Goal: Contribute content

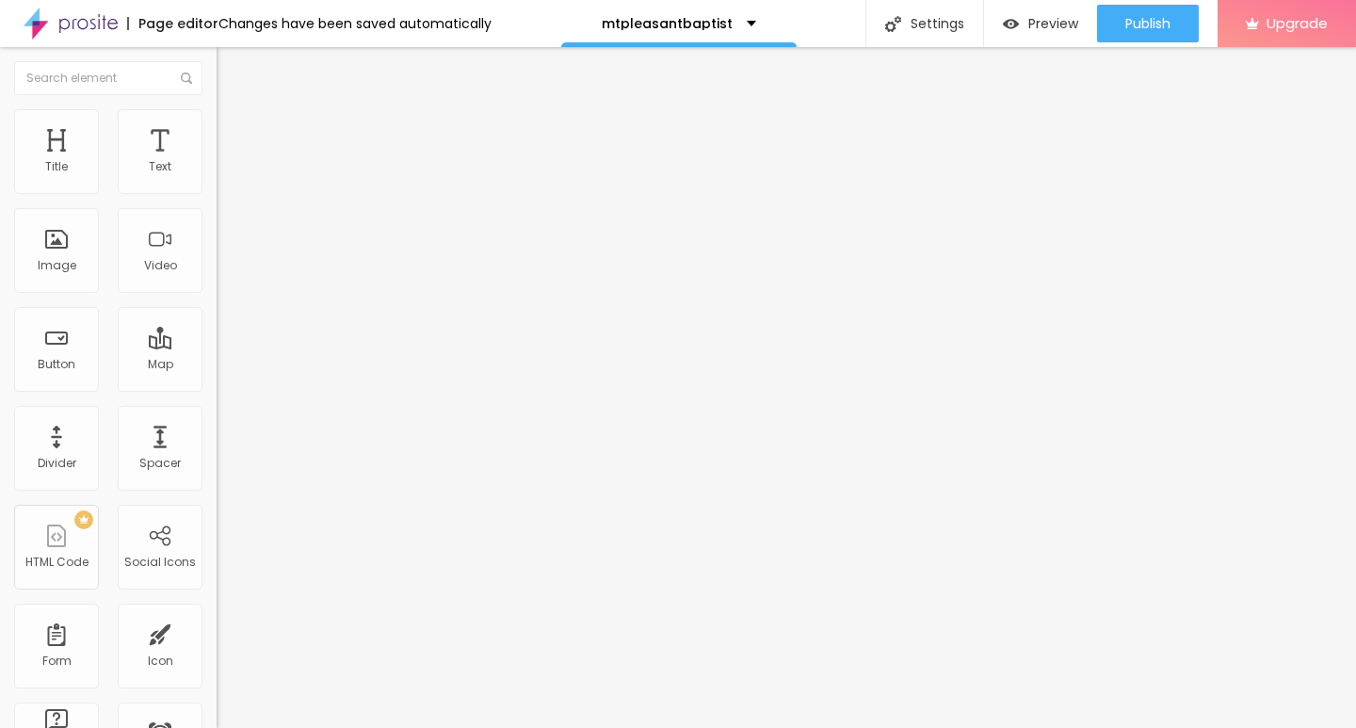
click at [217, 162] on span "Add image" at bounding box center [255, 154] width 77 height 16
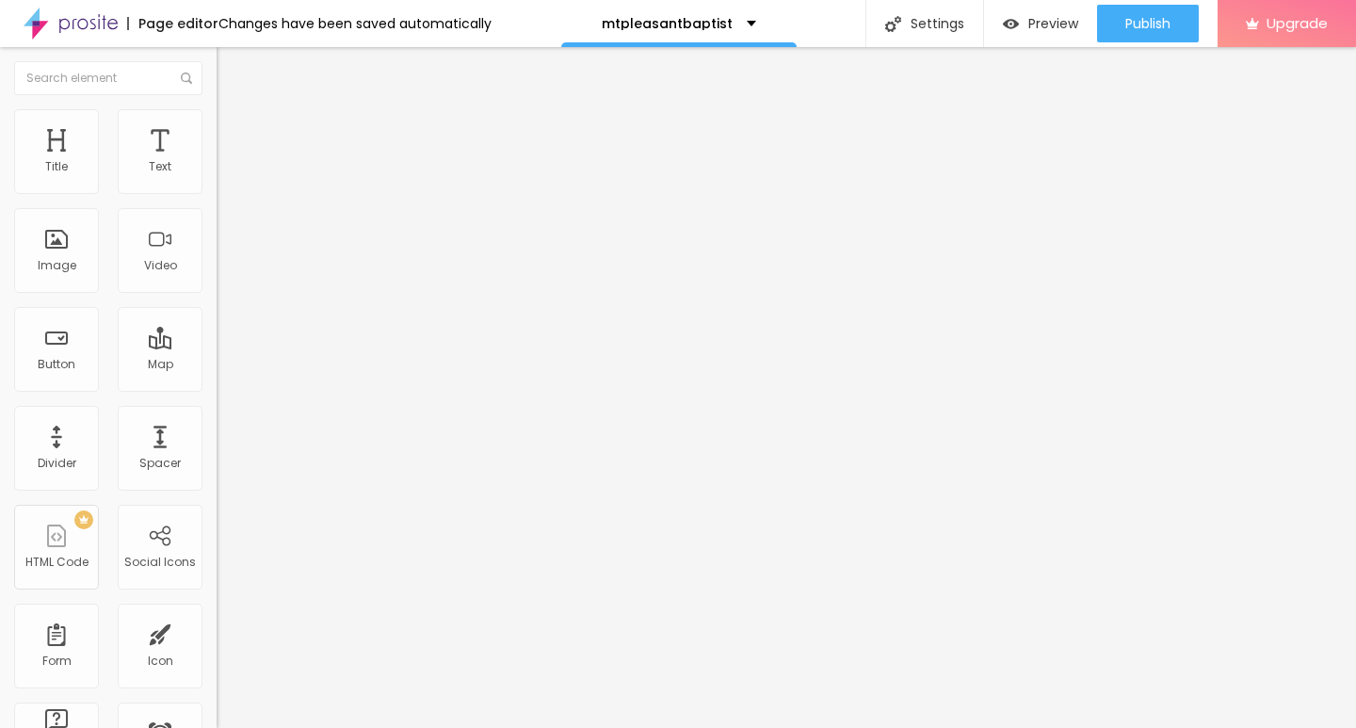
click at [217, 419] on img at bounding box center [221, 414] width 9 height 9
click at [231, 66] on div "Edit Image" at bounding box center [280, 68] width 99 height 15
click at [217, 113] on img at bounding box center [225, 117] width 17 height 17
type input "10"
click at [217, 193] on input "range" at bounding box center [278, 185] width 122 height 15
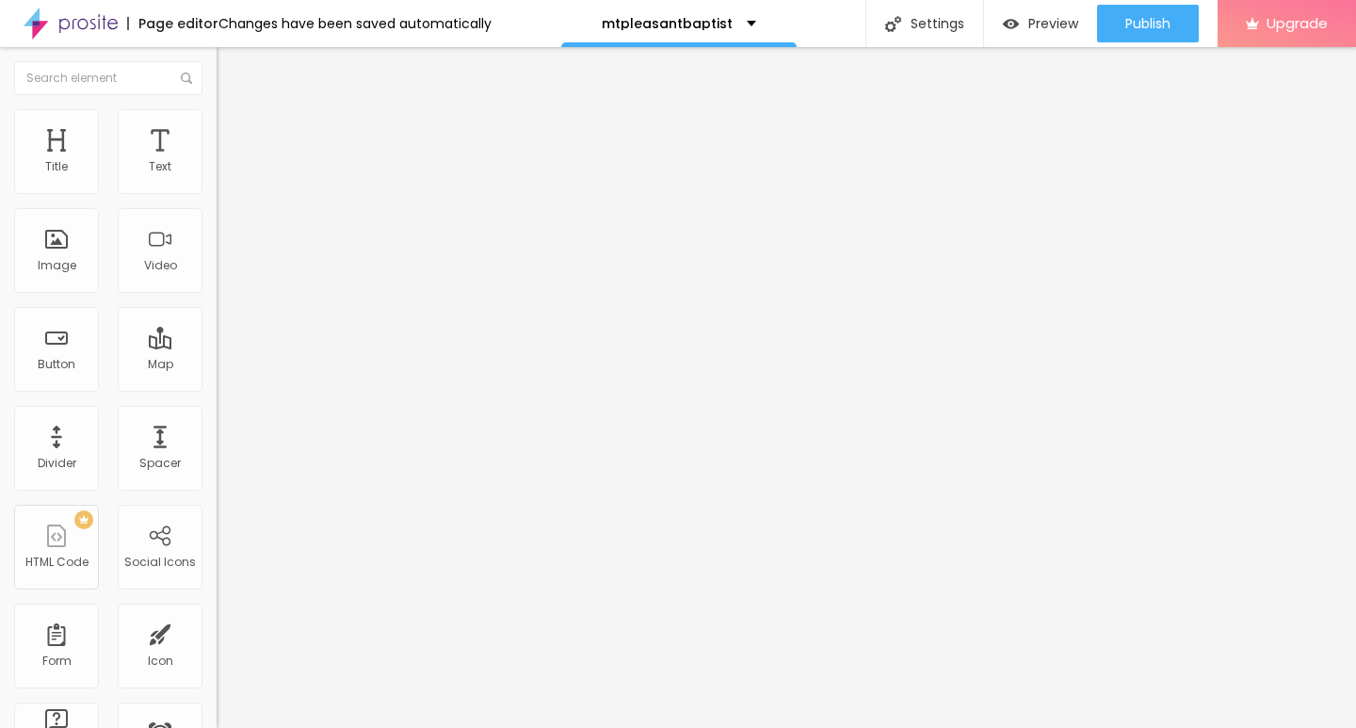
type input "10"
click at [231, 63] on div "Edit Image" at bounding box center [280, 68] width 99 height 15
click at [231, 68] on div "Edit Text" at bounding box center [274, 68] width 86 height 15
click at [217, 177] on input "Click me" at bounding box center [330, 167] width 226 height 19
paste input "→ VIEW DOCUMENT HERE"
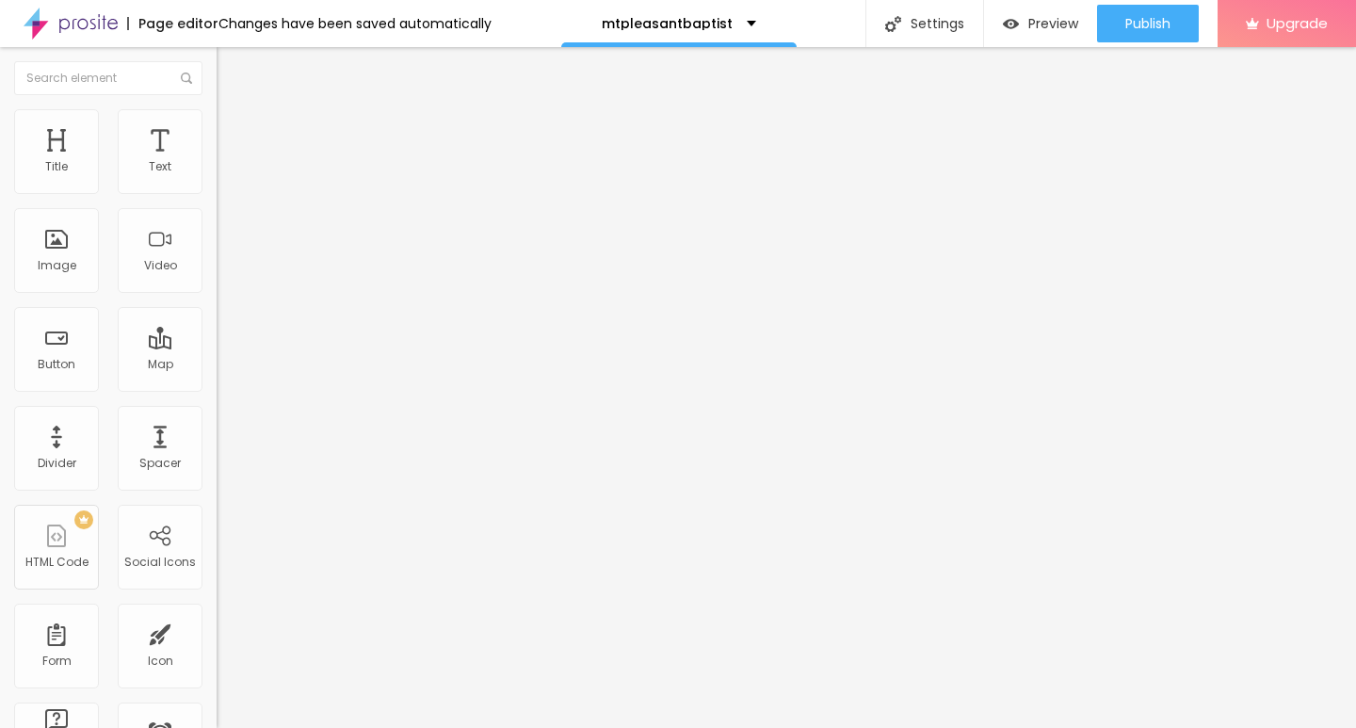
type input "→ VIEW DOCUMENT HERE"
click at [217, 388] on input "https://" at bounding box center [330, 378] width 226 height 19
paste input "[DOMAIN_NAME]"
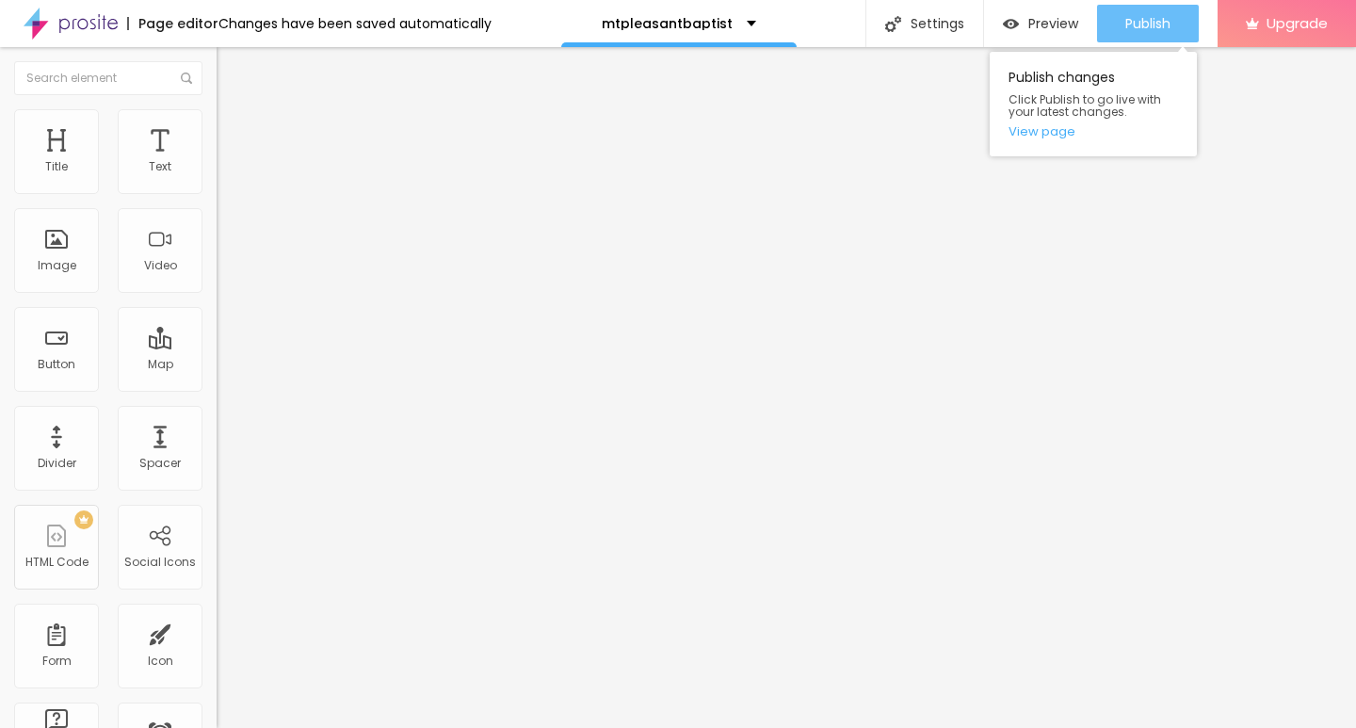
type input "[URL][DOMAIN_NAME]"
click at [1136, 34] on div "Publish" at bounding box center [1148, 24] width 45 height 38
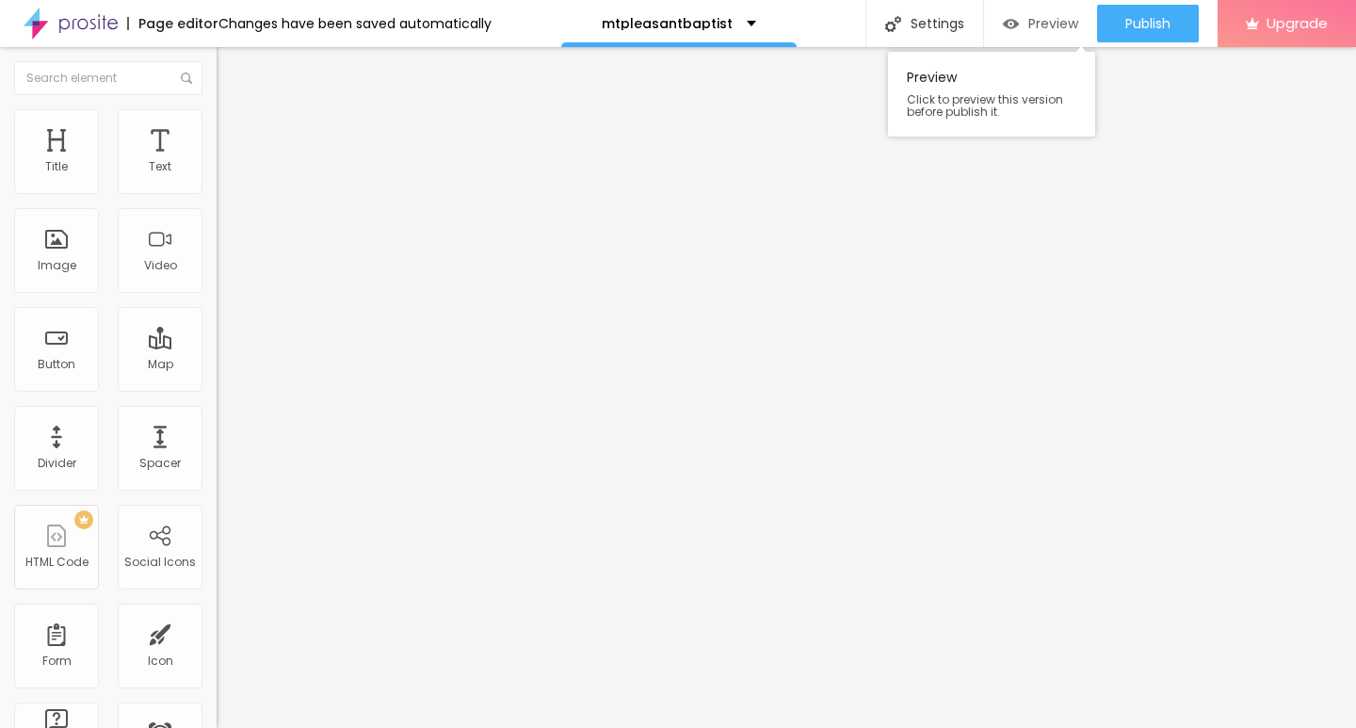
click at [1017, 29] on div "Preview" at bounding box center [1040, 24] width 75 height 16
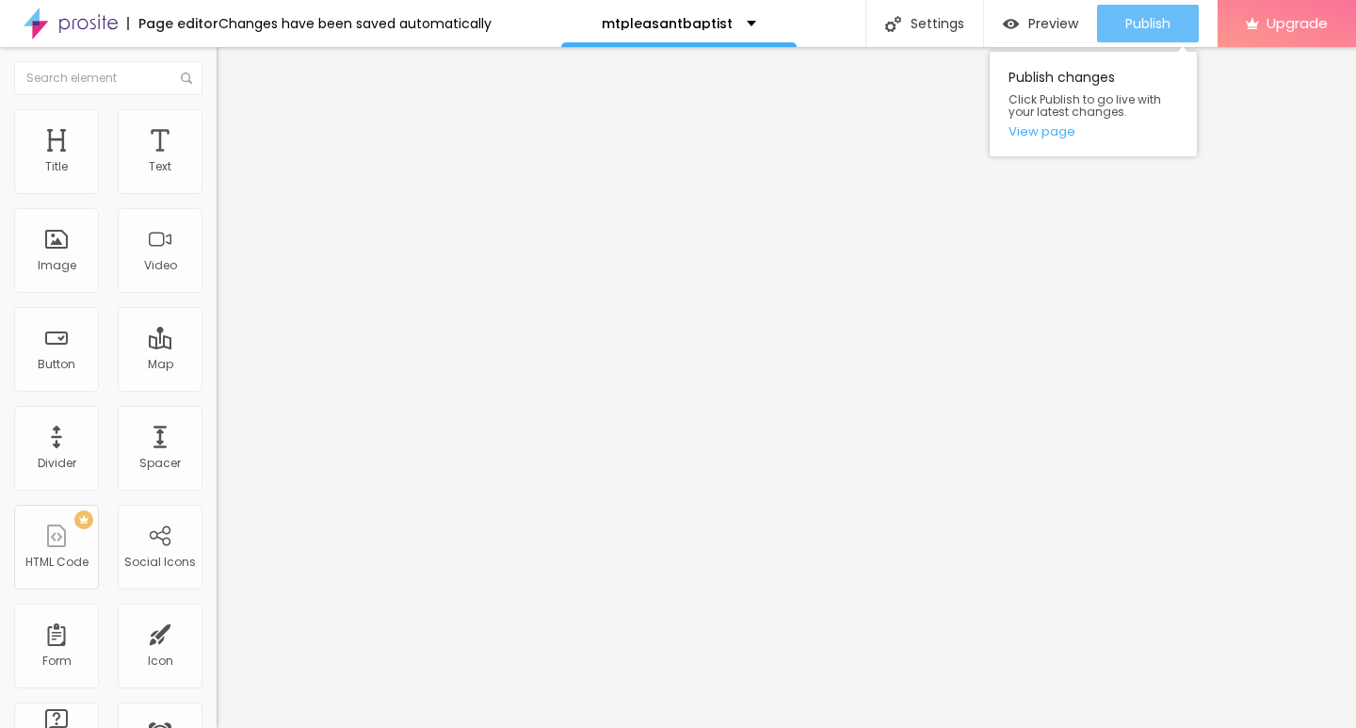
click at [1145, 16] on span "Publish" at bounding box center [1148, 23] width 45 height 15
